Goal: Task Accomplishment & Management: Use online tool/utility

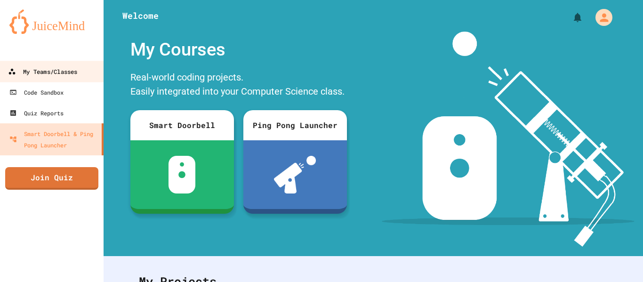
click at [68, 70] on div "My Teams/Classes" at bounding box center [42, 72] width 69 height 12
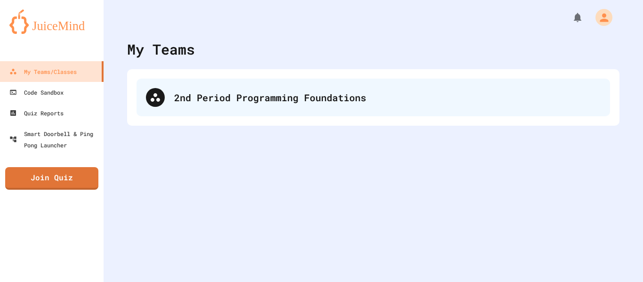
click at [170, 86] on div "2nd Period Programming Foundations" at bounding box center [374, 98] width 474 height 38
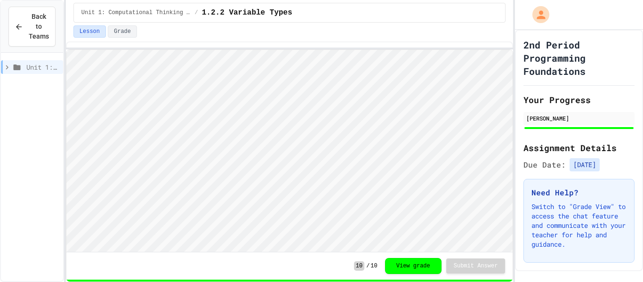
scroll to position [1, 0]
click at [13, 63] on icon at bounding box center [16, 67] width 11 height 8
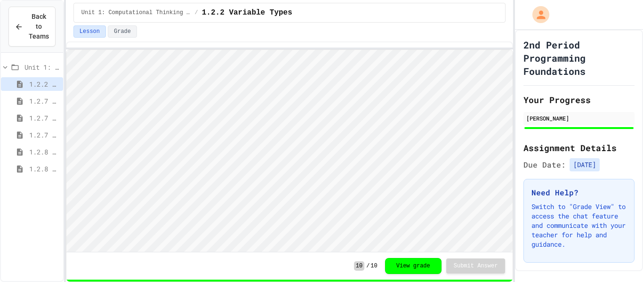
click at [44, 148] on span "1.2.8 Task 1" at bounding box center [44, 152] width 30 height 10
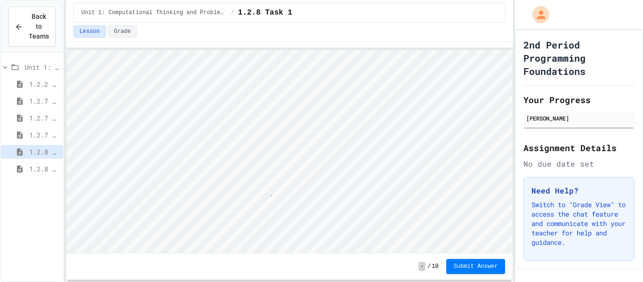
scroll to position [1, 5]
type textarea "*"
type textarea "**"
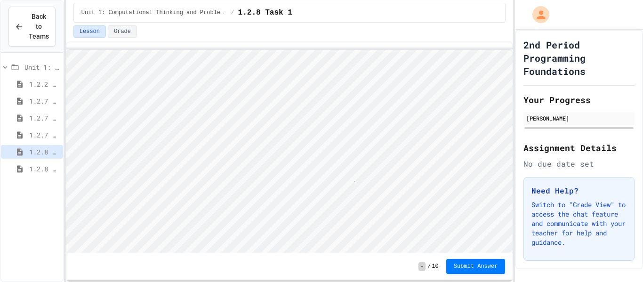
type textarea "**"
click at [66, 50] on html "Loading project... ! Error Loading Project There was an error loading the proje…" at bounding box center [289, 50] width 447 height 0
type textarea "**"
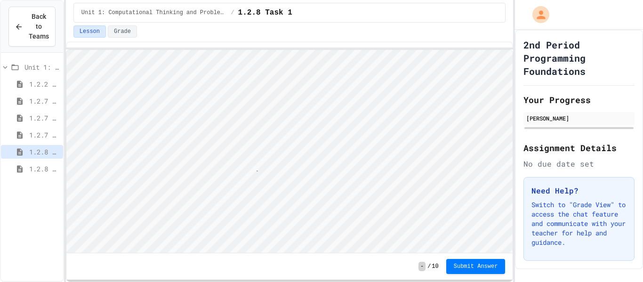
type textarea "*"
click at [459, 265] on span "Submit Answer" at bounding box center [476, 266] width 44 height 8
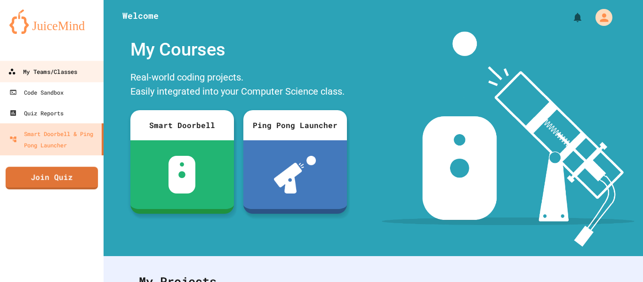
click at [66, 67] on div "My Teams/Classes" at bounding box center [42, 72] width 69 height 12
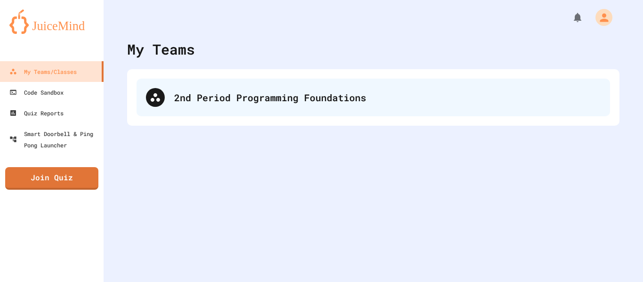
click at [266, 82] on div "2nd Period Programming Foundations" at bounding box center [374, 98] width 474 height 38
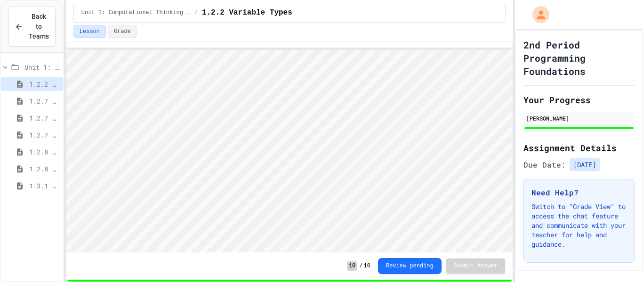
scroll to position [1, 0]
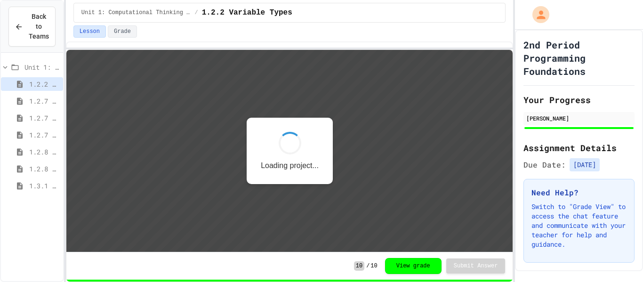
click at [29, 188] on span "1.3.1 Sequencing Patterns/Trends" at bounding box center [44, 186] width 30 height 10
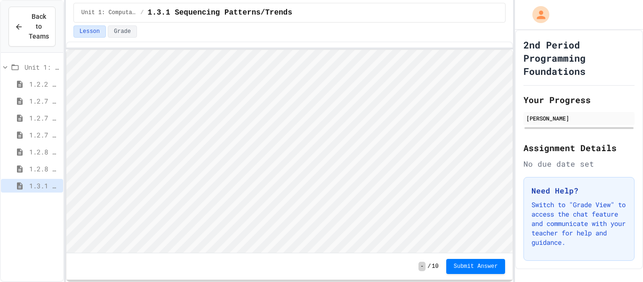
scroll to position [1, 0]
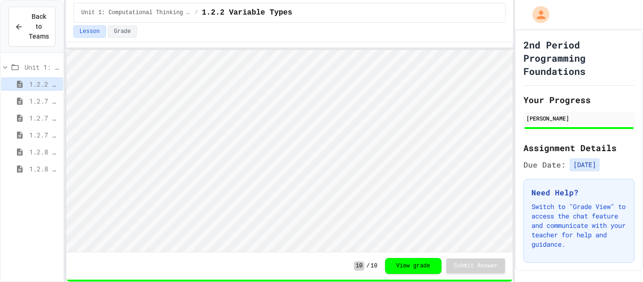
scroll to position [1, 0]
click at [34, 186] on span "1.3.1 Sequencing Patterns/Trends" at bounding box center [44, 186] width 30 height 10
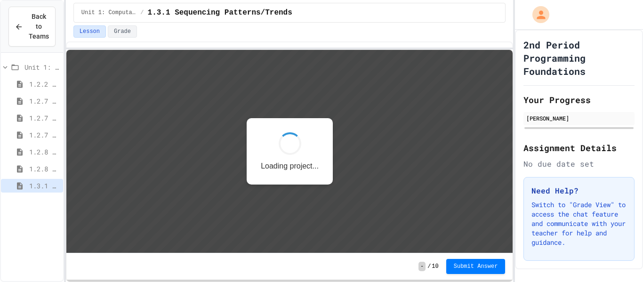
scroll to position [1, 0]
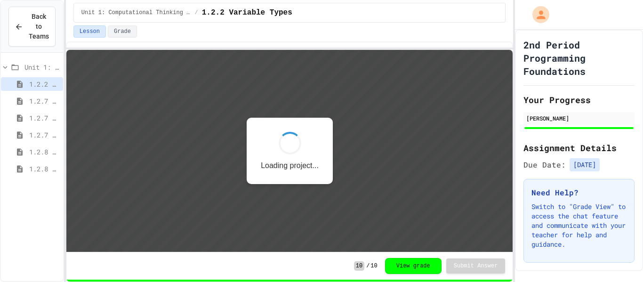
scroll to position [1, 0]
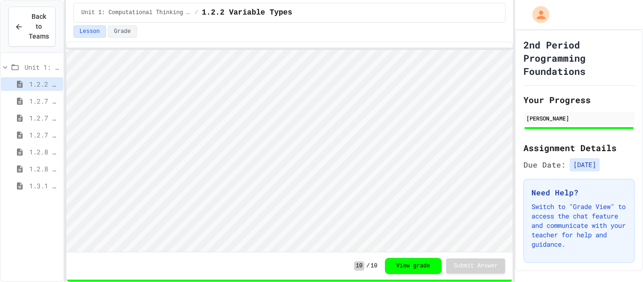
click at [52, 183] on span "1.3.1 Sequencing Patterns/Trends" at bounding box center [44, 186] width 30 height 10
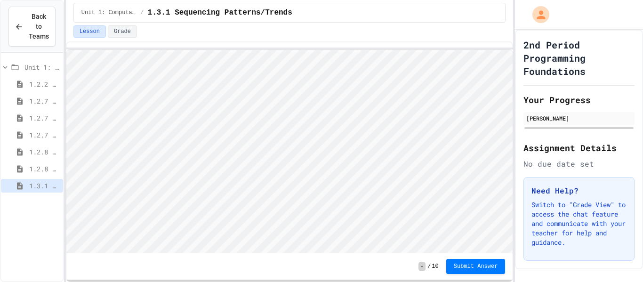
scroll to position [1, 0]
type textarea "**"
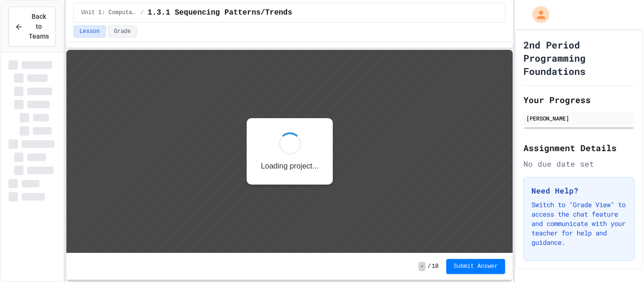
scroll to position [1, 0]
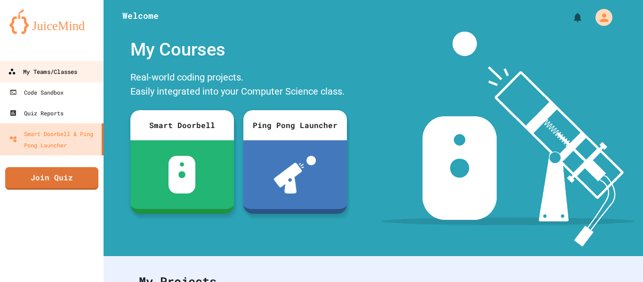
click at [31, 68] on div "My Teams/Classes" at bounding box center [42, 72] width 69 height 12
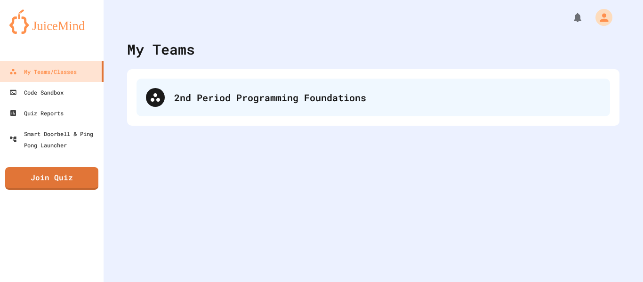
click at [187, 95] on div "2nd Period Programming Foundations" at bounding box center [387, 97] width 427 height 14
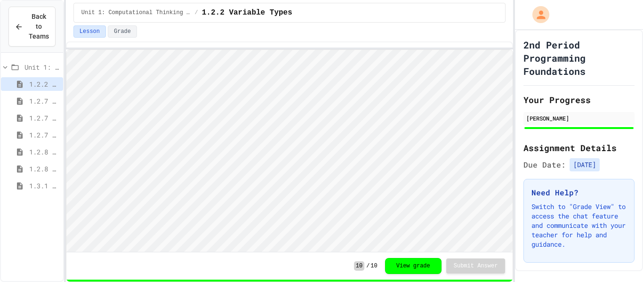
click at [42, 185] on span "1.3.1 Sequencing Patterns/Trends" at bounding box center [44, 186] width 30 height 10
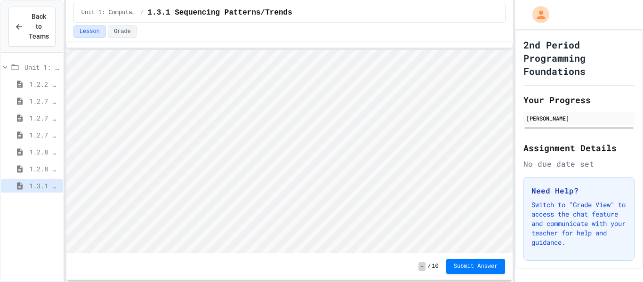
scroll to position [1, 0]
click at [493, 268] on span "Submit Answer" at bounding box center [476, 266] width 44 height 8
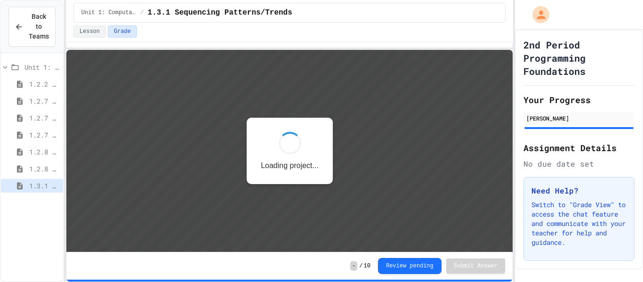
scroll to position [1, 0]
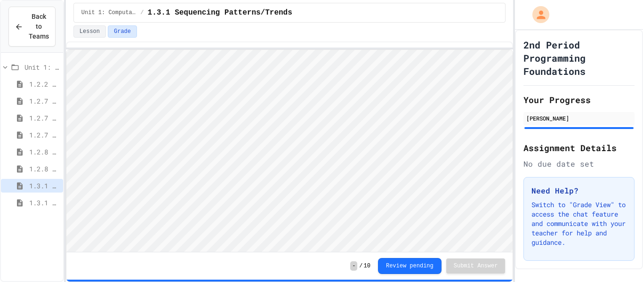
click at [44, 199] on span "1.3.1 Selection Patterns/Trends" at bounding box center [44, 203] width 30 height 10
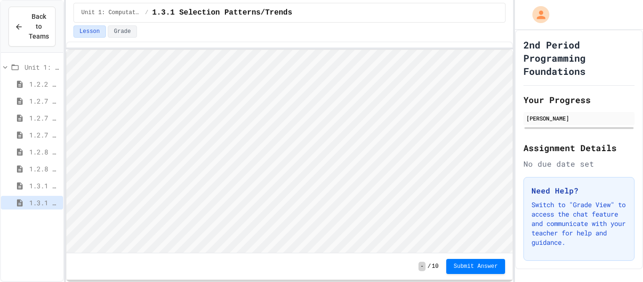
scroll to position [1, 0]
click at [51, 187] on span "1.3.1 Sequencing Patterns/Trends" at bounding box center [44, 186] width 30 height 10
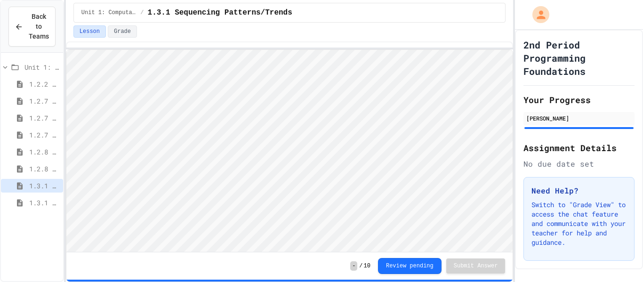
click at [44, 205] on span "1.3.1 Selection Patterns/Trends" at bounding box center [44, 203] width 30 height 10
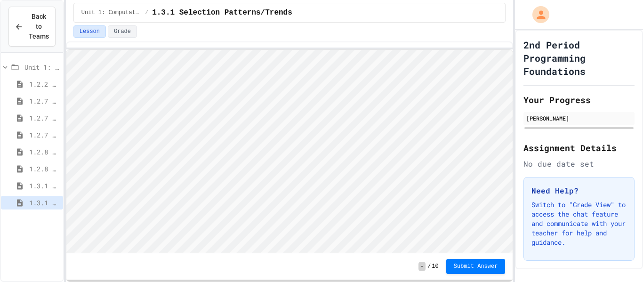
click at [474, 276] on div "- / 10 Submit Answer" at bounding box center [289, 266] width 447 height 26
click at [479, 271] on button "Submit Answer" at bounding box center [475, 265] width 59 height 15
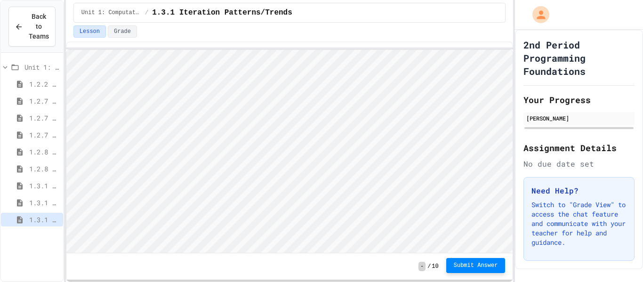
click at [477, 269] on button "Submit Answer" at bounding box center [475, 265] width 59 height 15
